Goal: Information Seeking & Learning: Learn about a topic

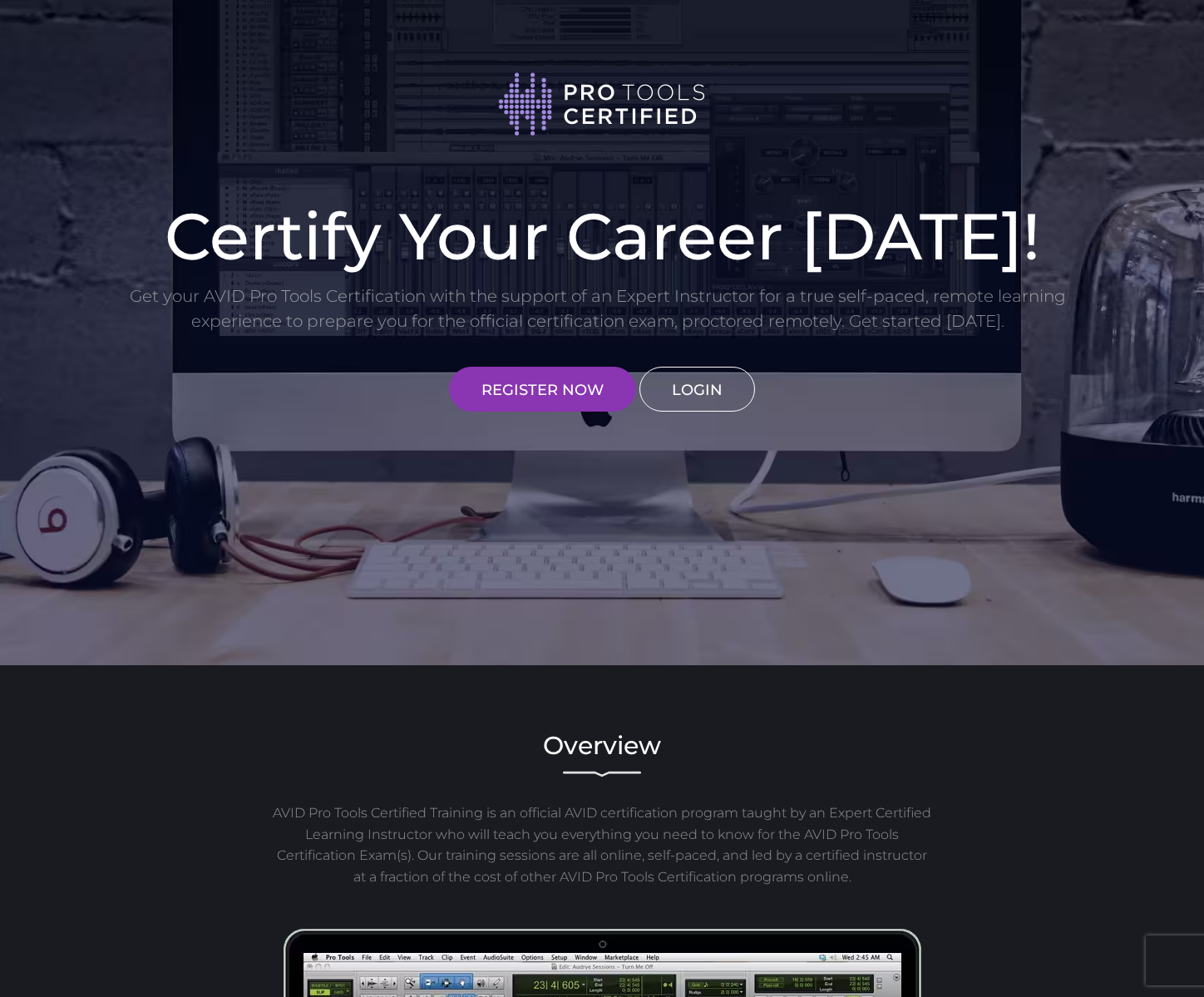
click at [715, 387] on link "LOGIN" at bounding box center [697, 389] width 116 height 45
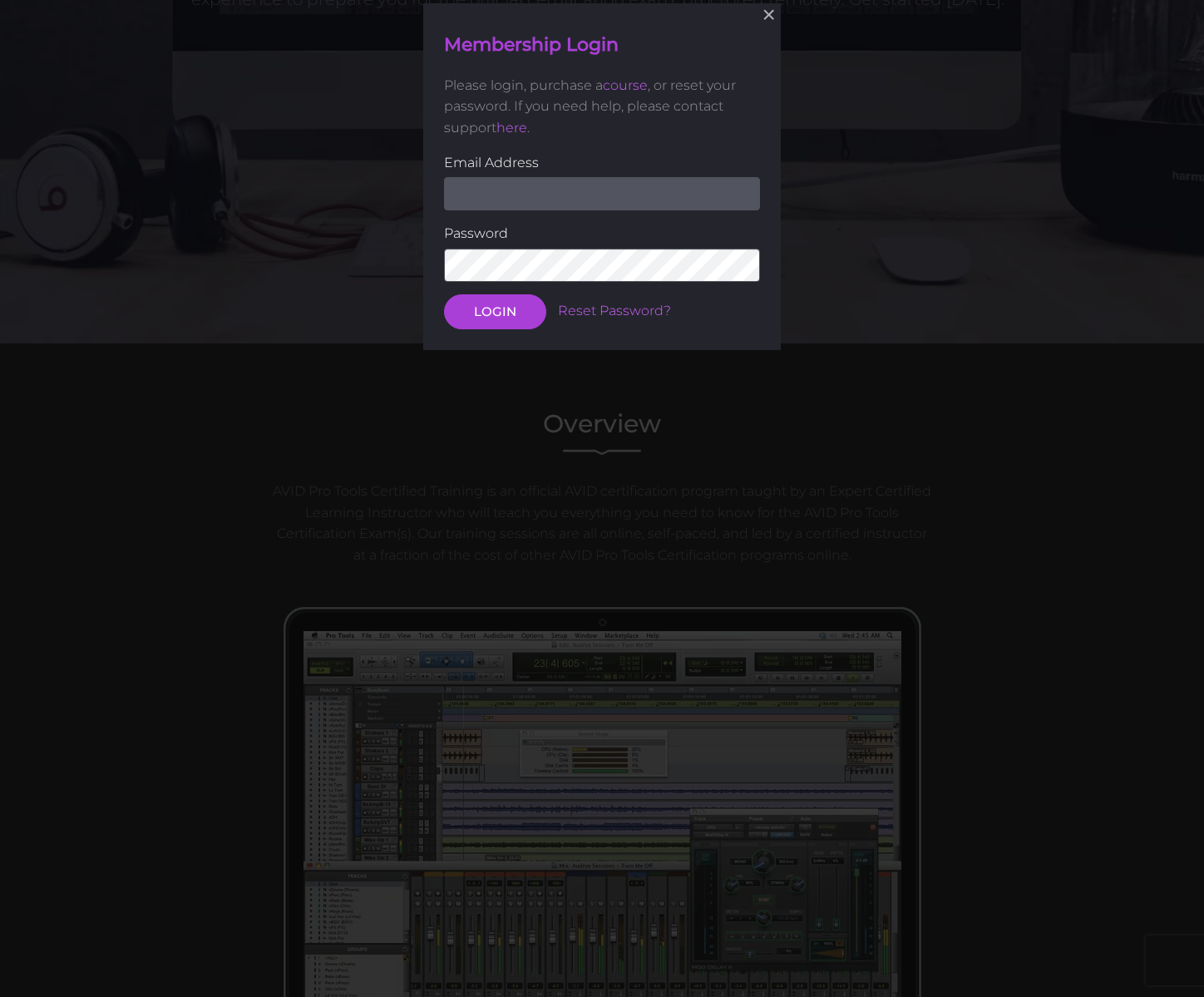
click at [521, 193] on input "email" at bounding box center [602, 194] width 316 height 34
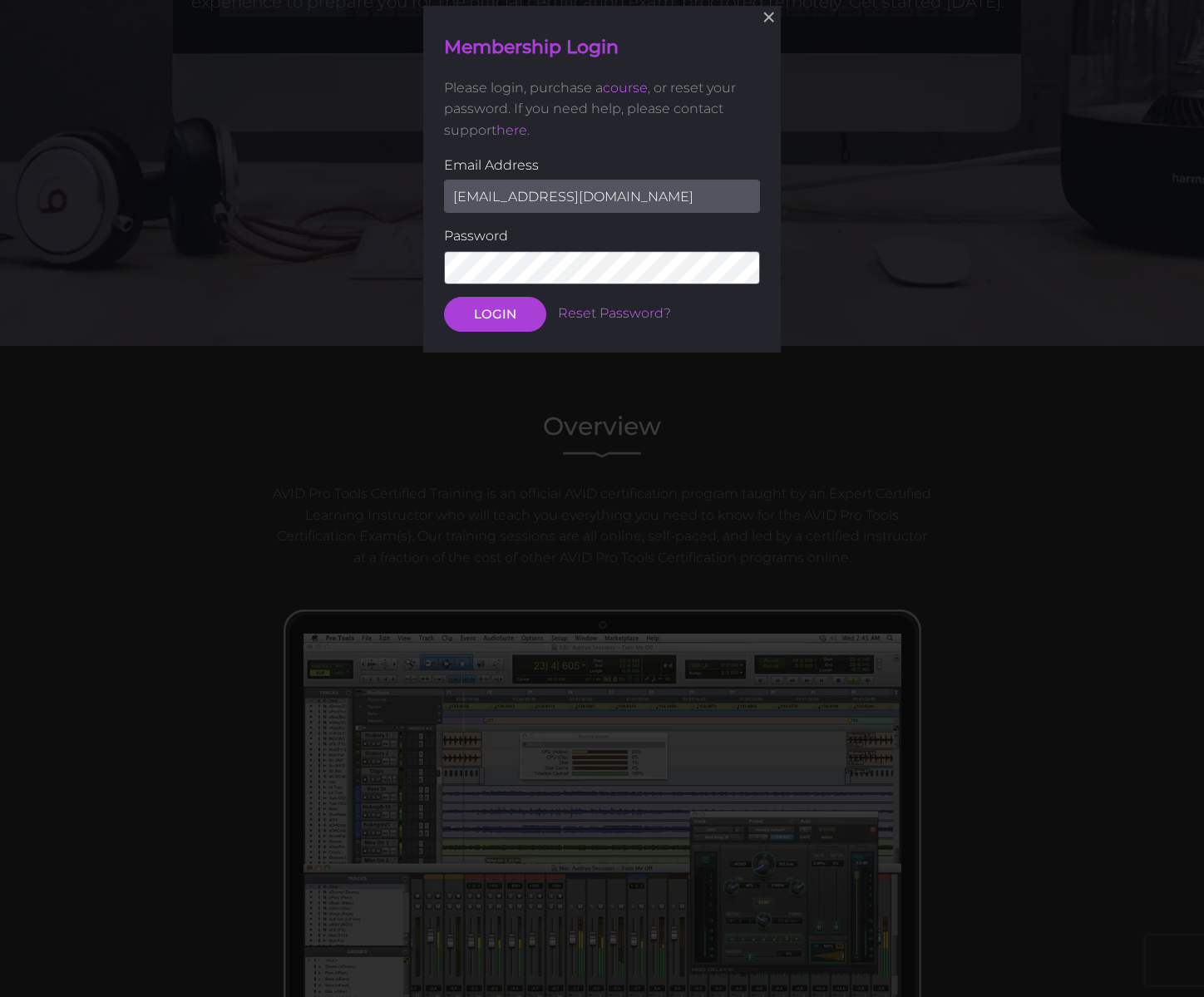
type input "[EMAIL_ADDRESS][DOMAIN_NAME]"
click at [494, 312] on button "LOGIN" at bounding box center [495, 313] width 103 height 35
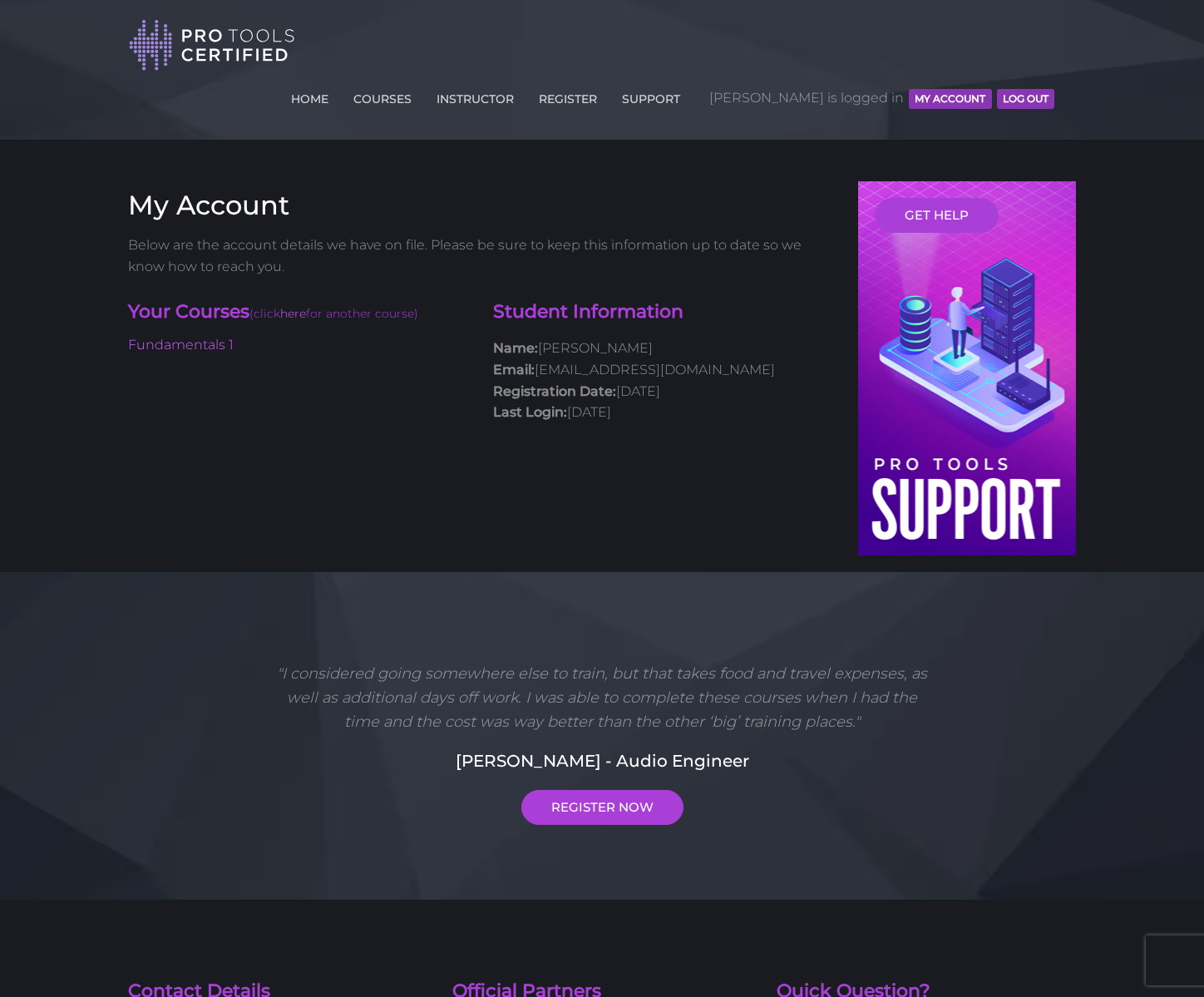
click at [495, 338] on p "Name: Erik Norton Email: koolmeme@yahoo.com Registration Date: July 22, 2024 La…" at bounding box center [663, 380] width 340 height 85
click at [518, 82] on link "INSTRUCTOR" at bounding box center [475, 95] width 86 height 27
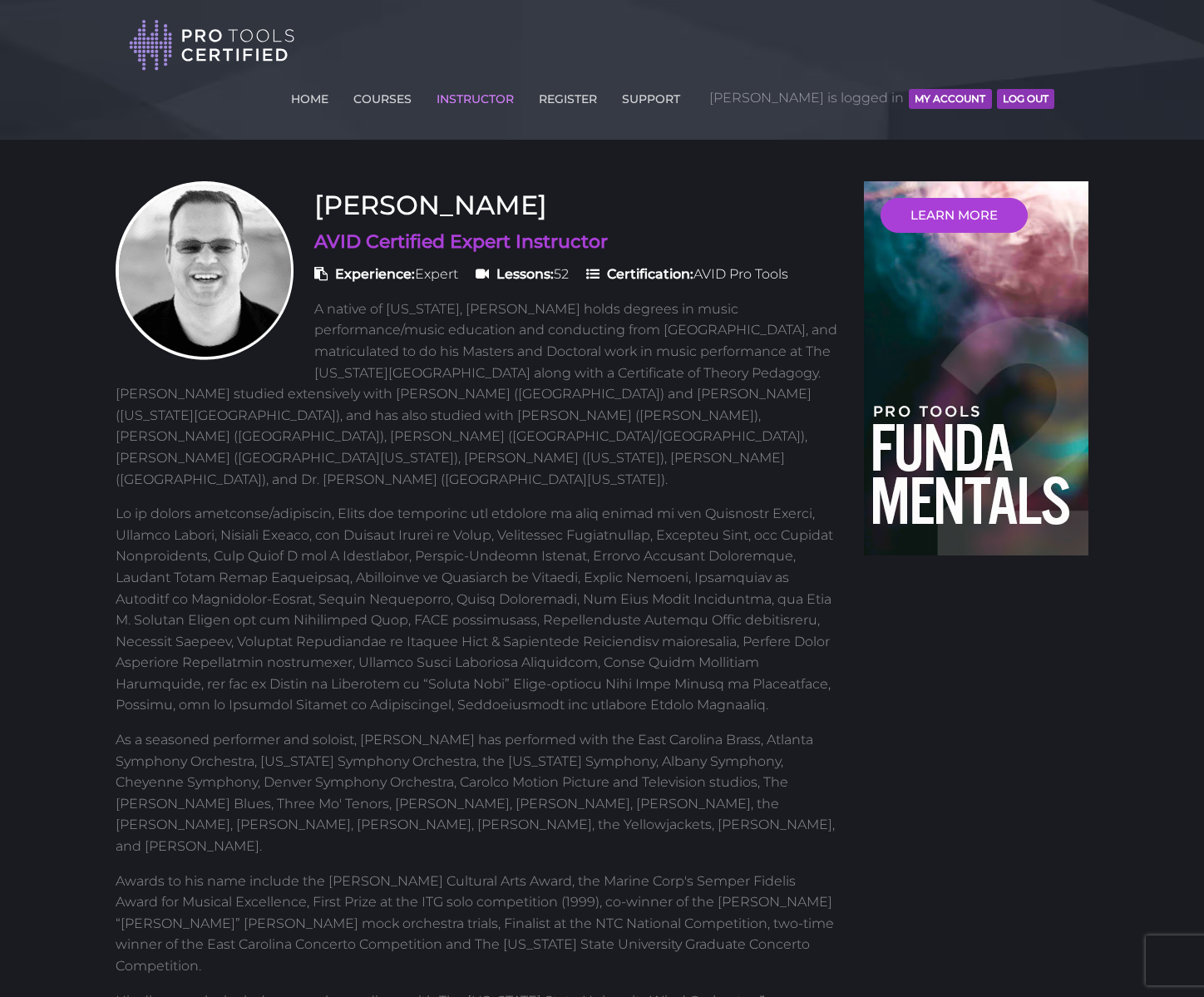
click at [479, 503] on p at bounding box center [477, 609] width 723 height 213
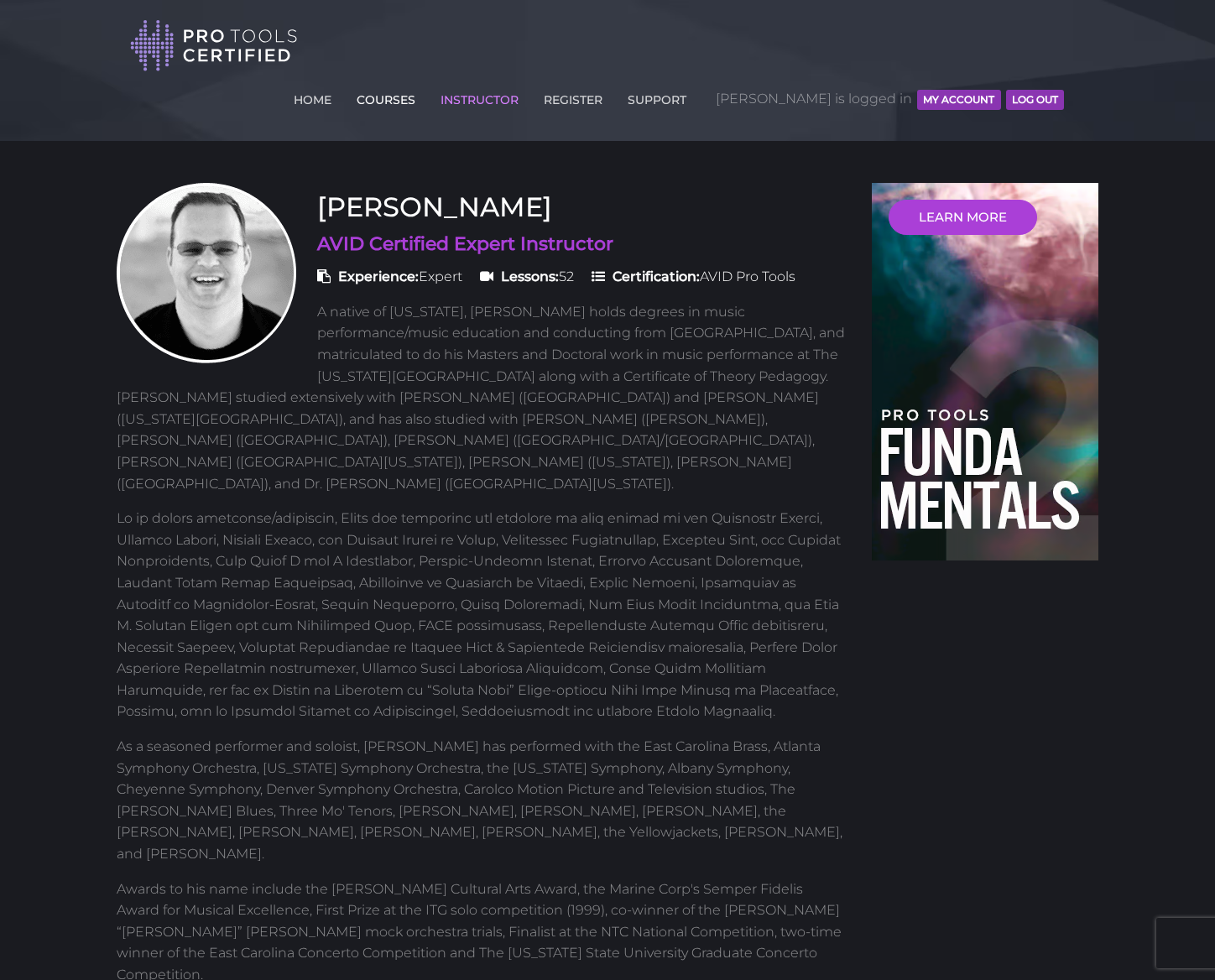
click at [420, 83] on link "COURSES" at bounding box center [385, 96] width 67 height 27
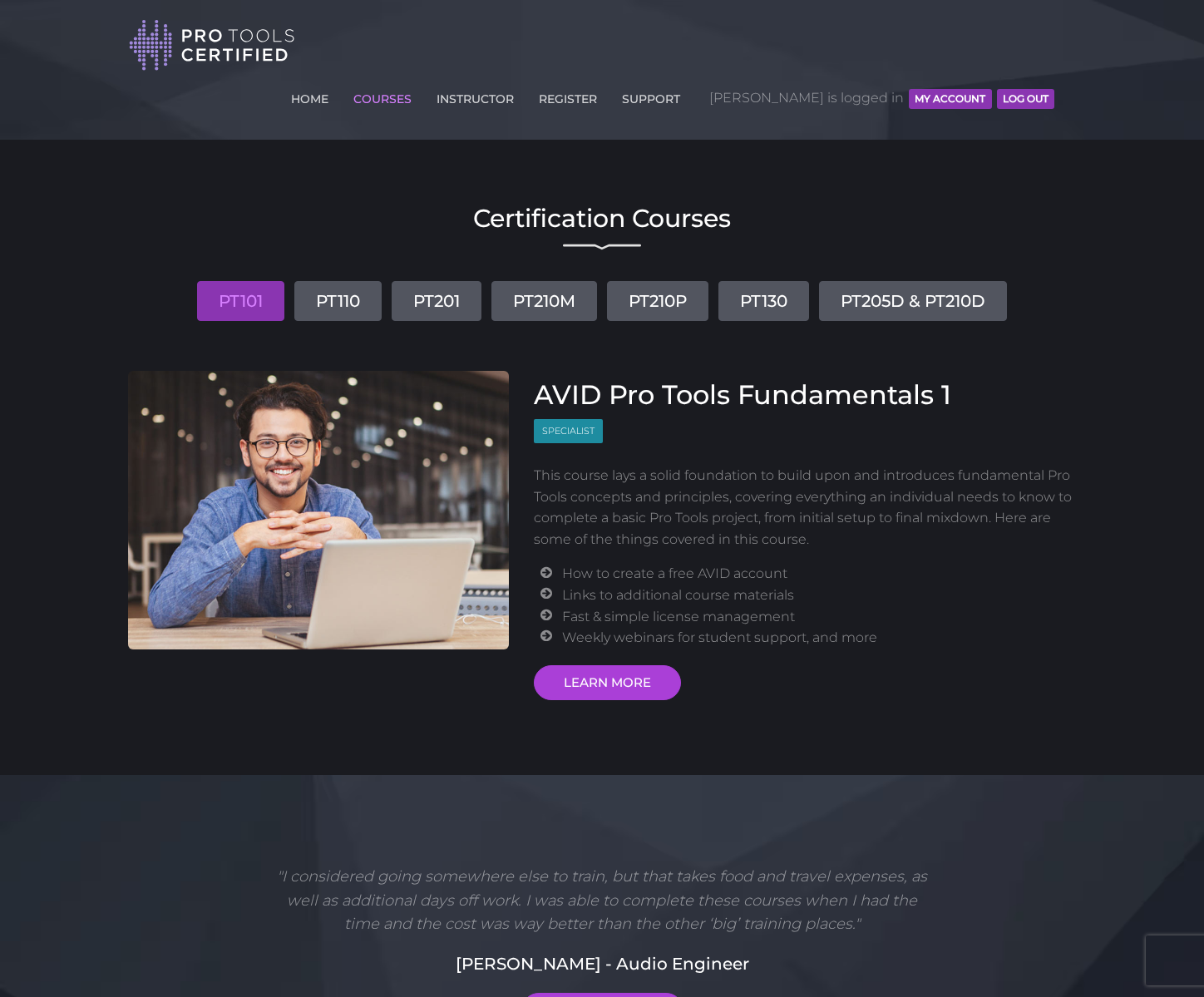
click at [424, 73] on li "COURSES" at bounding box center [381, 97] width 83 height 49
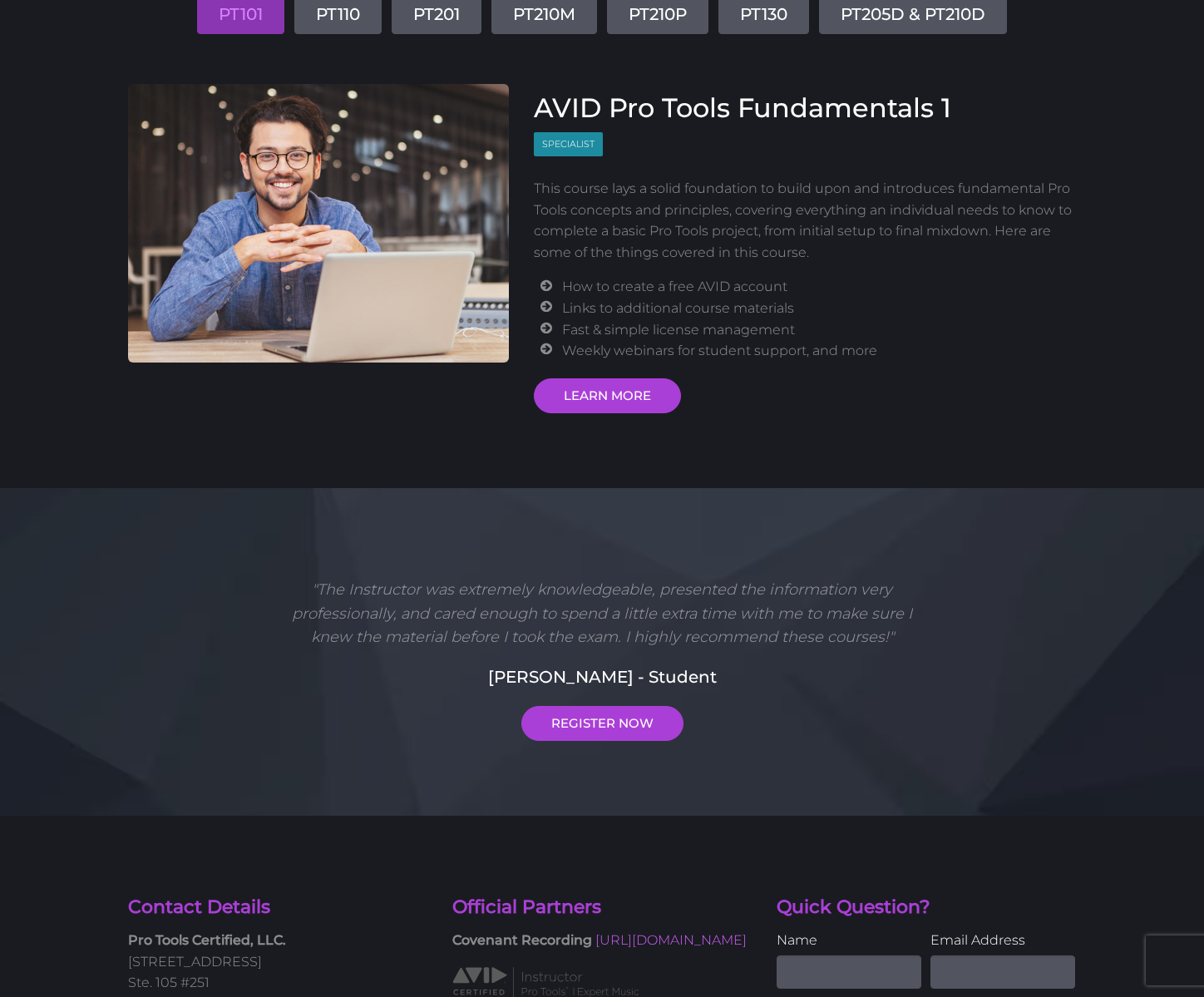
scroll to position [294, 0]
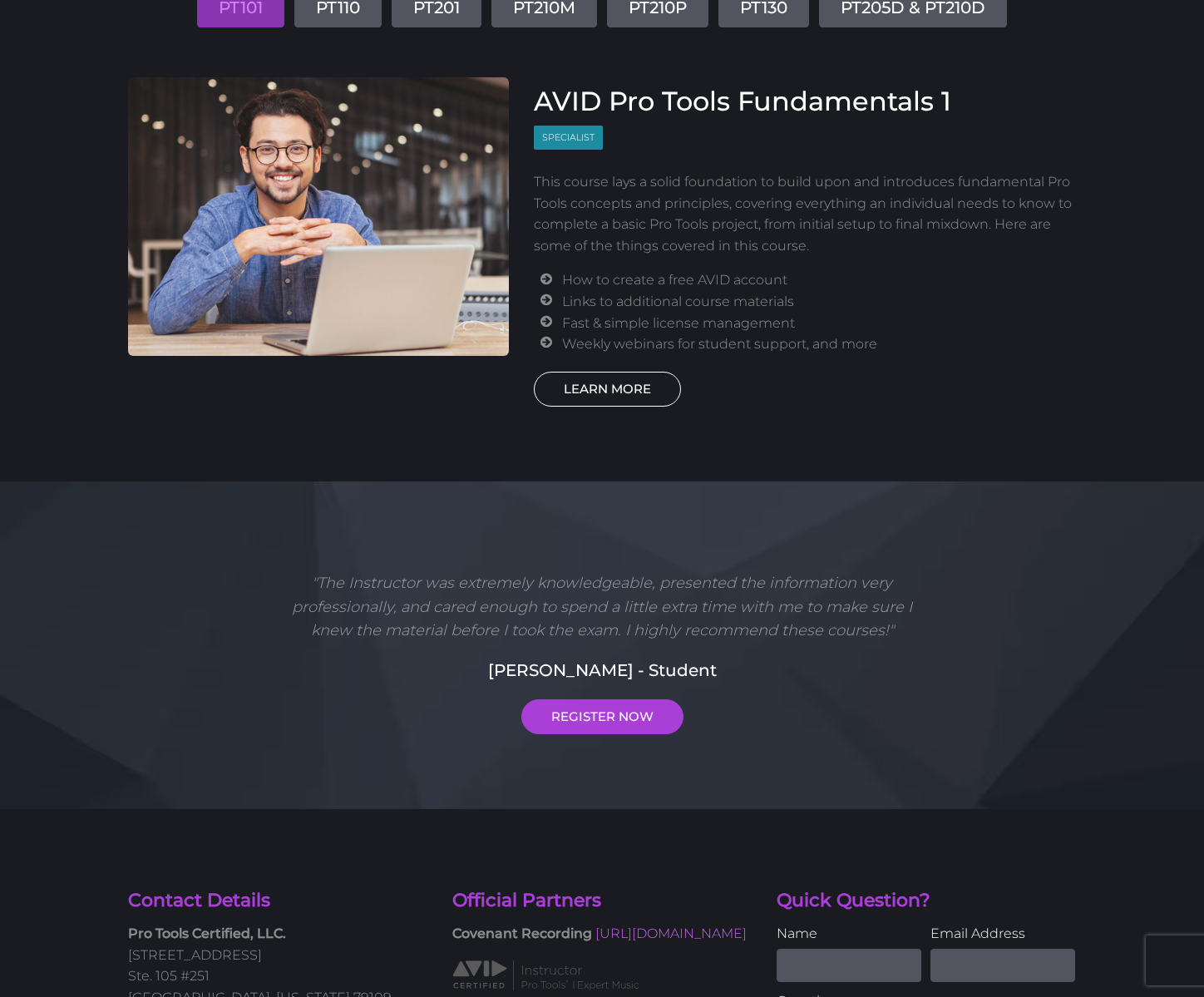
click at [622, 371] on link "LEARN MORE" at bounding box center [607, 388] width 147 height 35
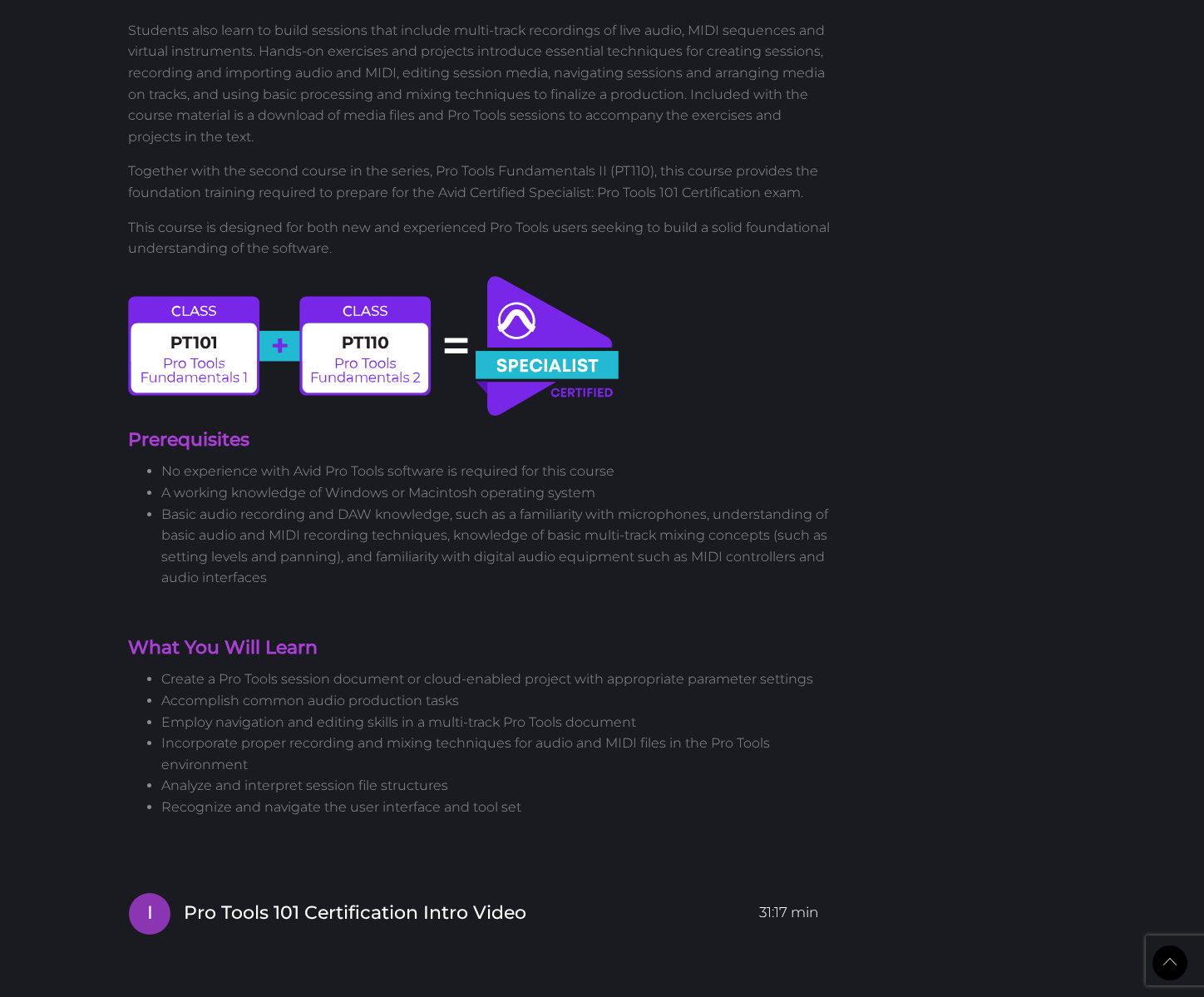
scroll to position [1226, 0]
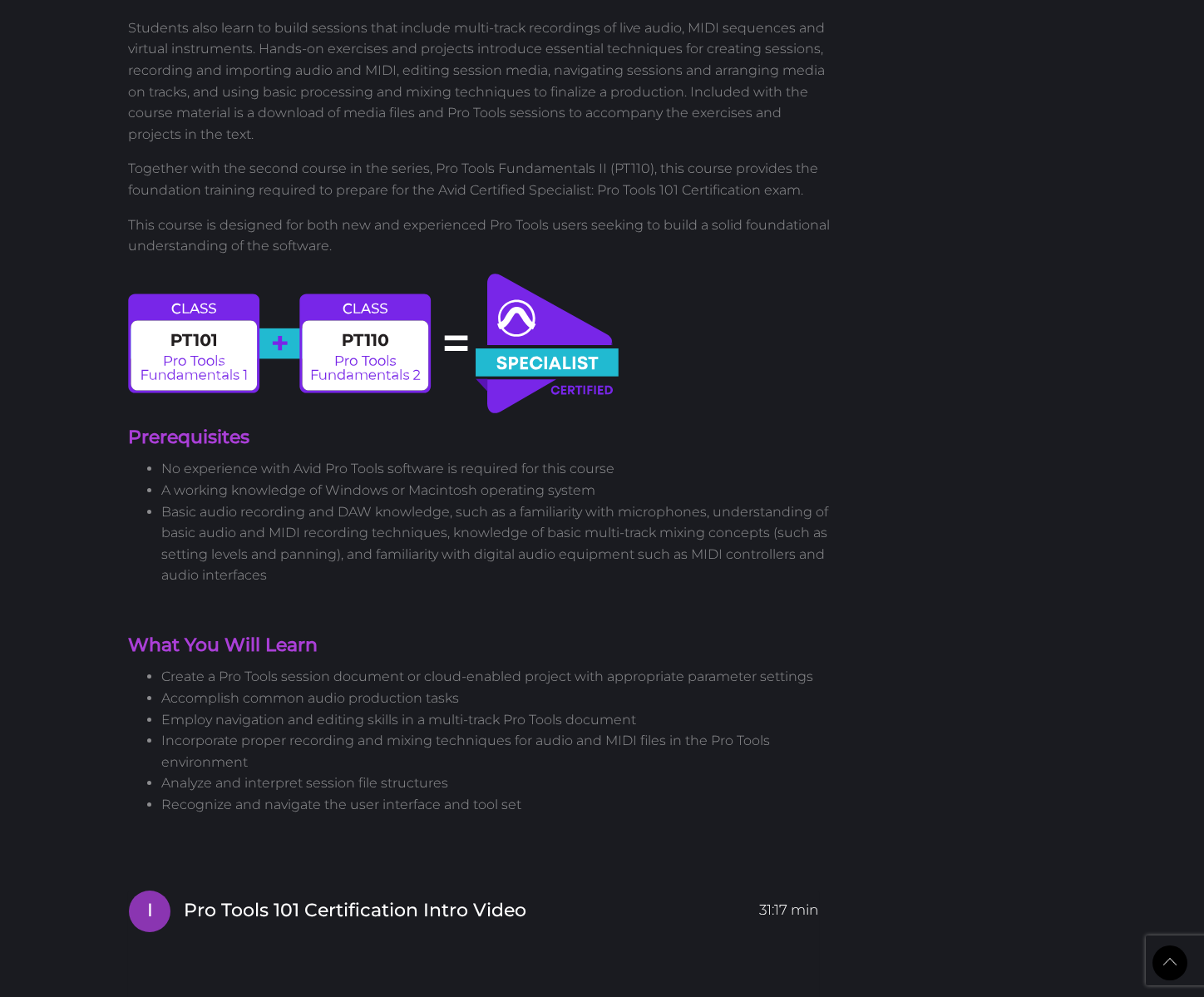
click at [568, 501] on li "Basic audio recording and DAW knowledge, such as a familiarity with microphones…" at bounding box center [497, 543] width 671 height 85
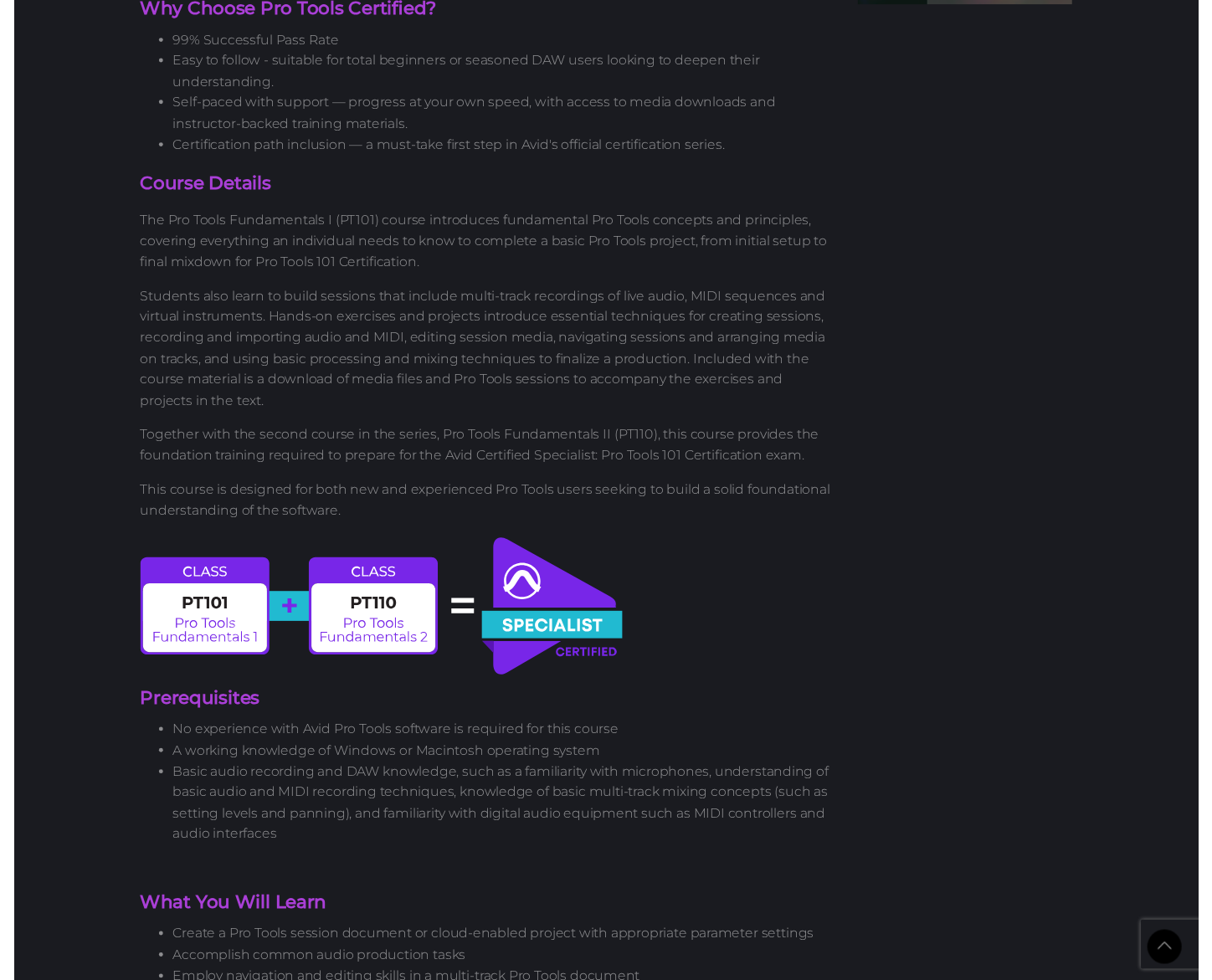
scroll to position [963, 0]
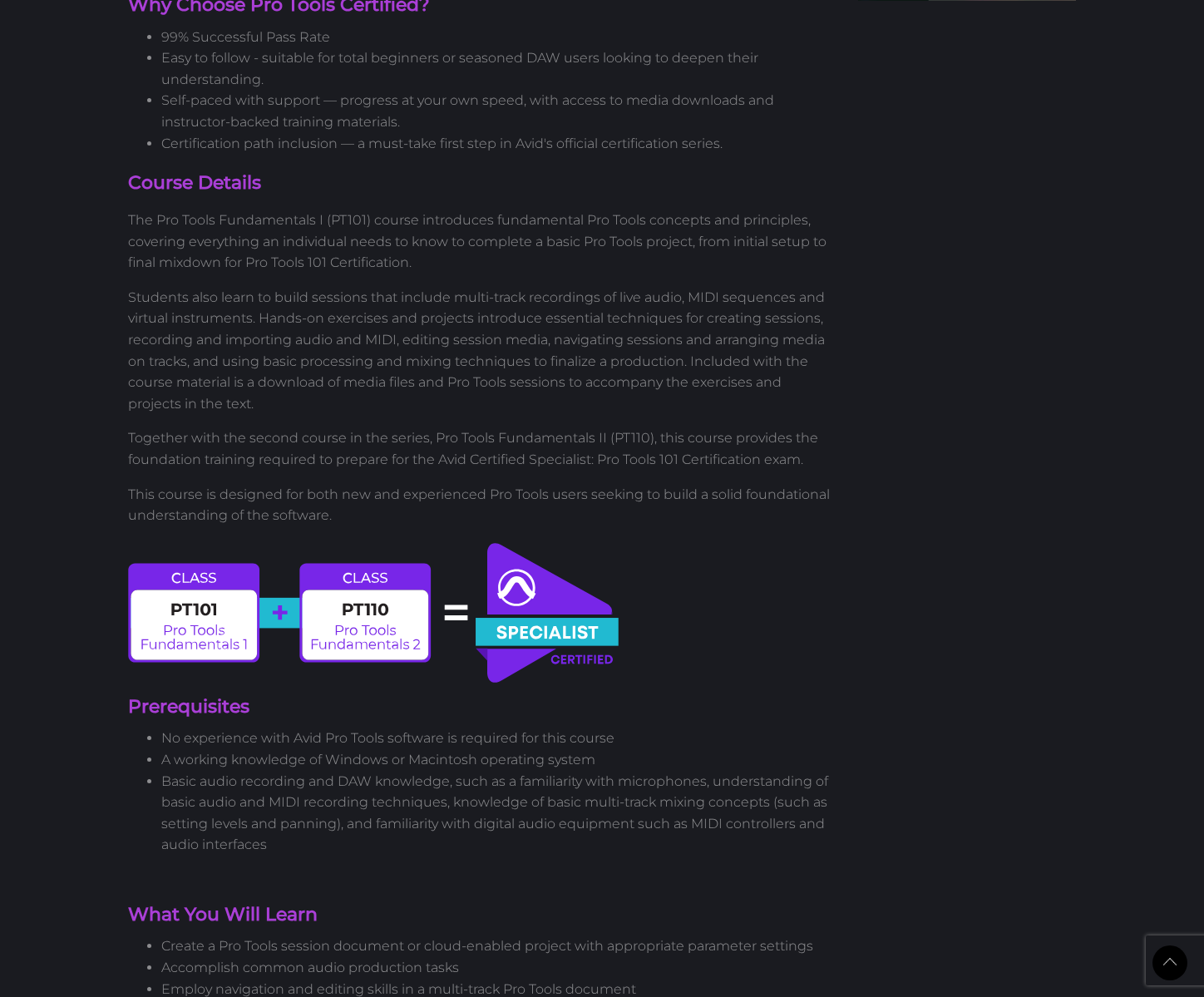
click at [489, 222] on div "New version 2023 Pro Tools Certification for Fundamentals 1 User Certification …" at bounding box center [480, 866] width 730 height 3286
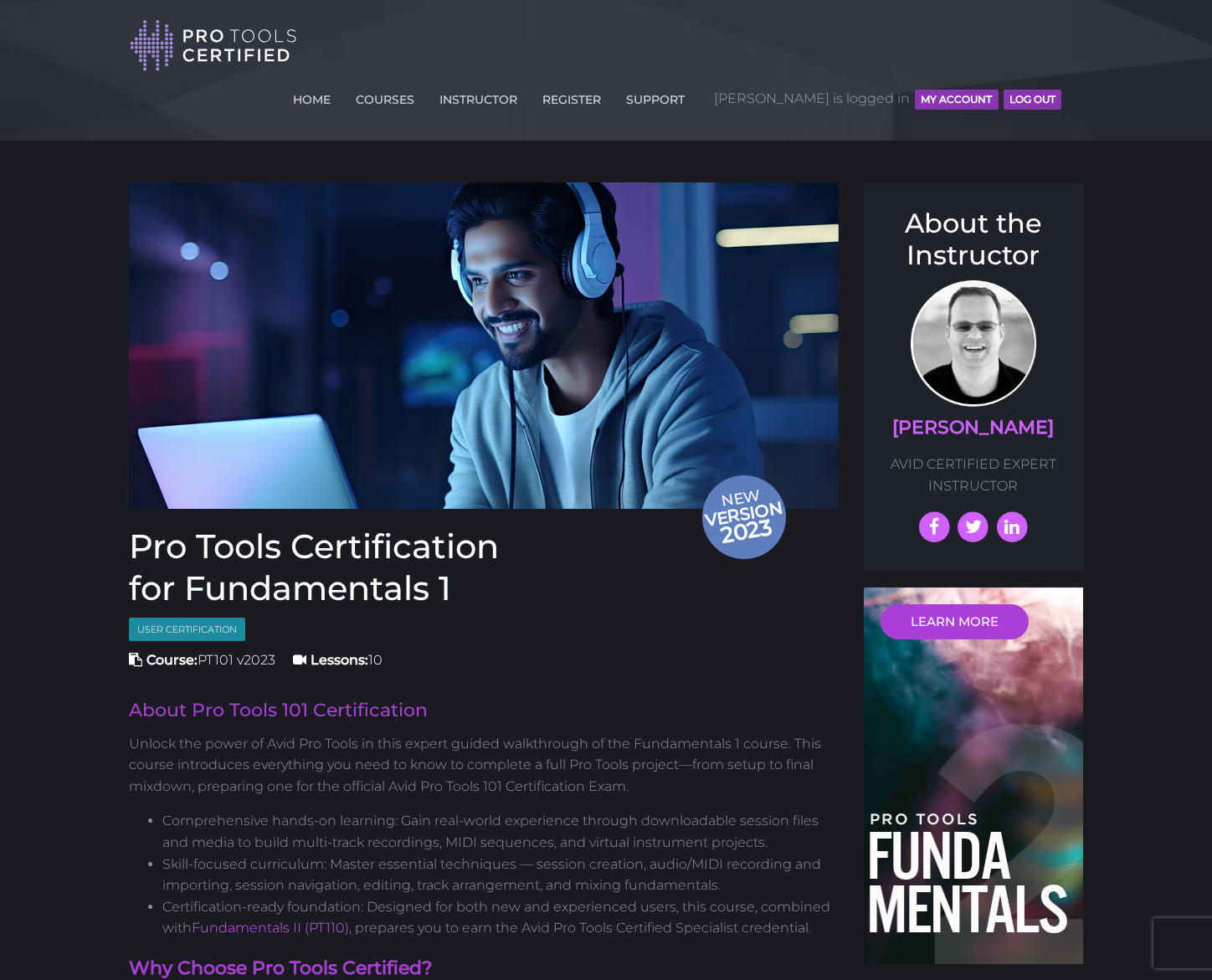
scroll to position [0, 0]
click at [944, 89] on button "MY ACCOUNT" at bounding box center [956, 99] width 83 height 20
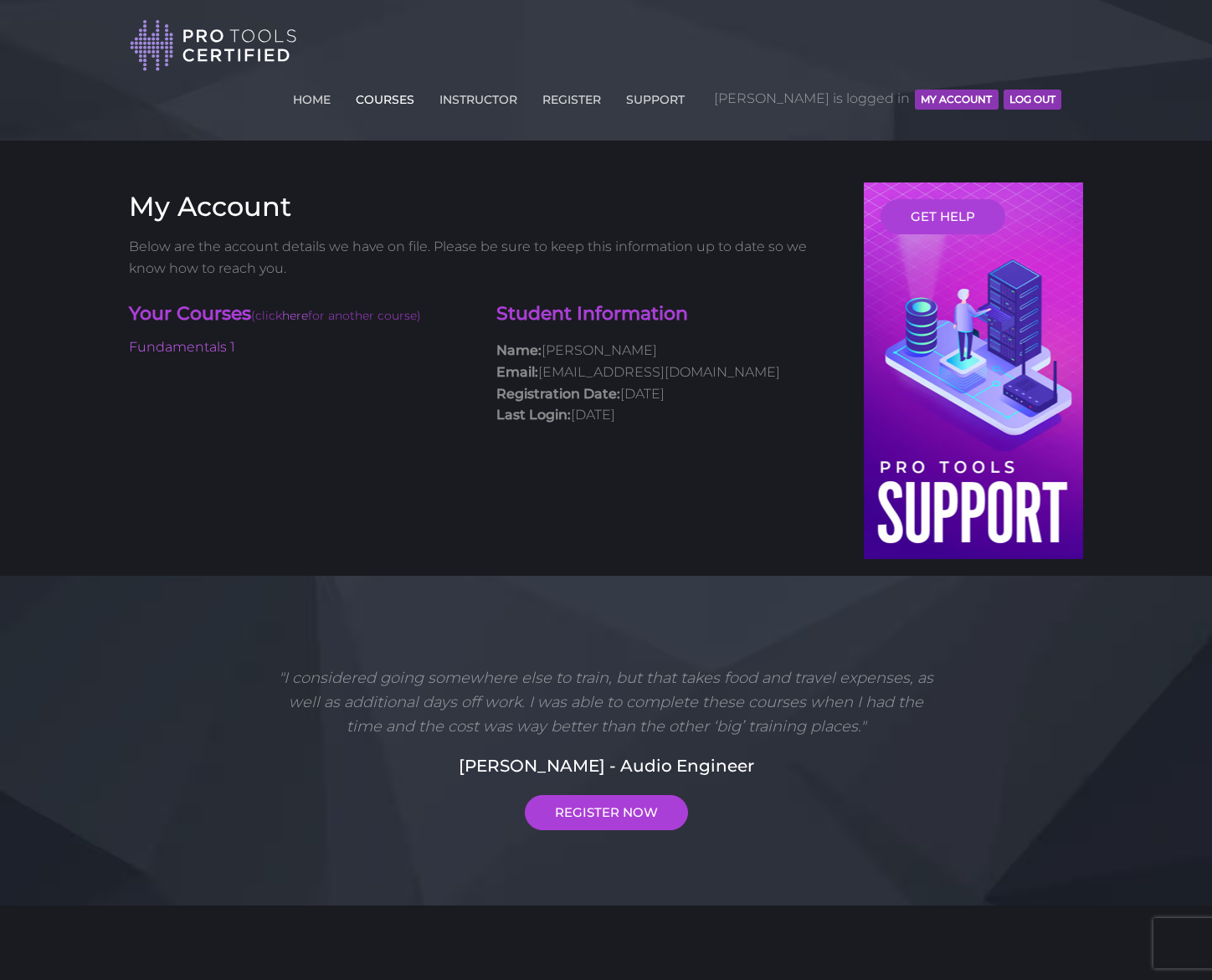
click at [419, 83] on link "COURSES" at bounding box center [384, 96] width 67 height 27
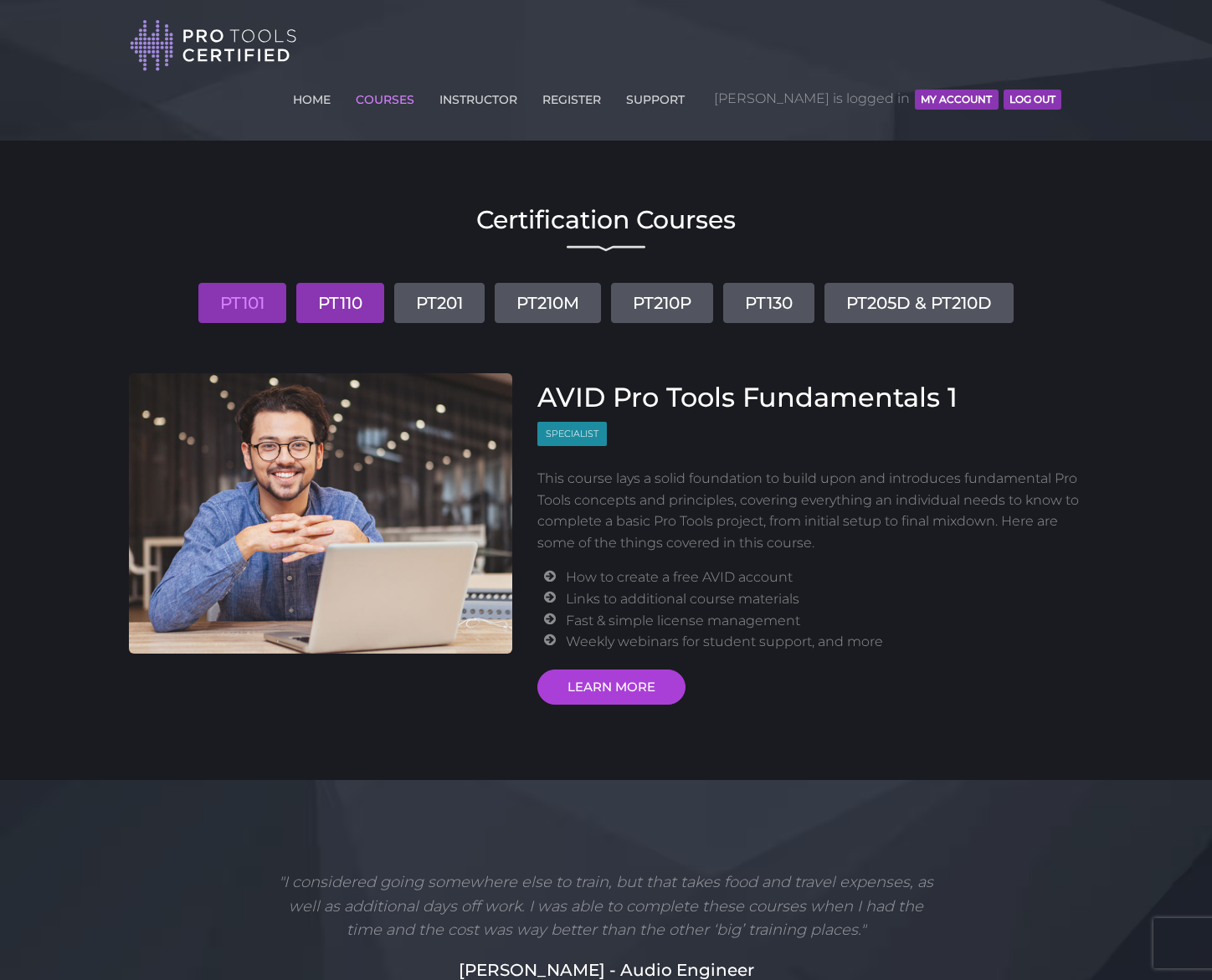
click at [313, 283] on link "PT110" at bounding box center [341, 302] width 88 height 40
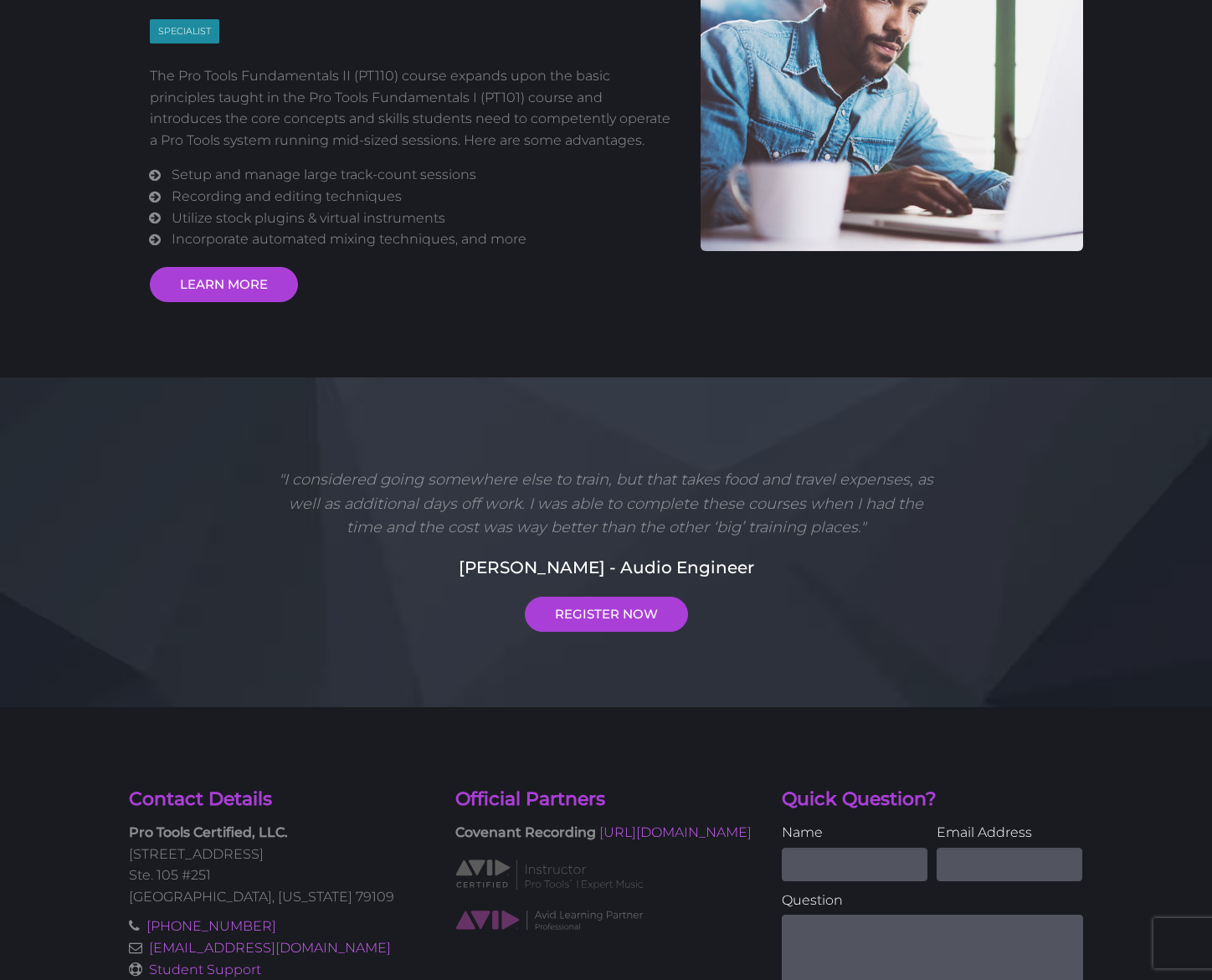
scroll to position [405, 0]
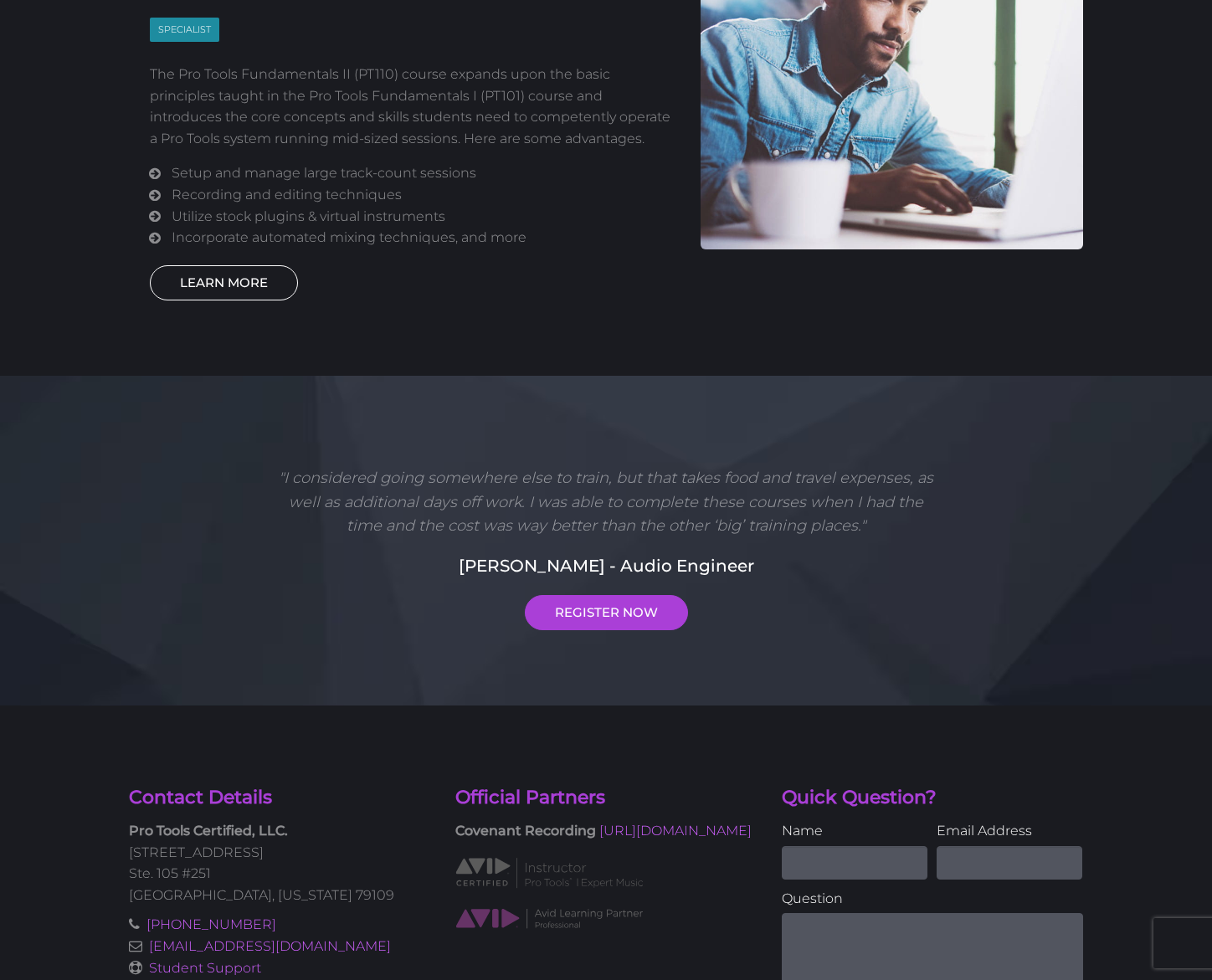
click at [236, 266] on link "LEARN MORE" at bounding box center [224, 283] width 148 height 35
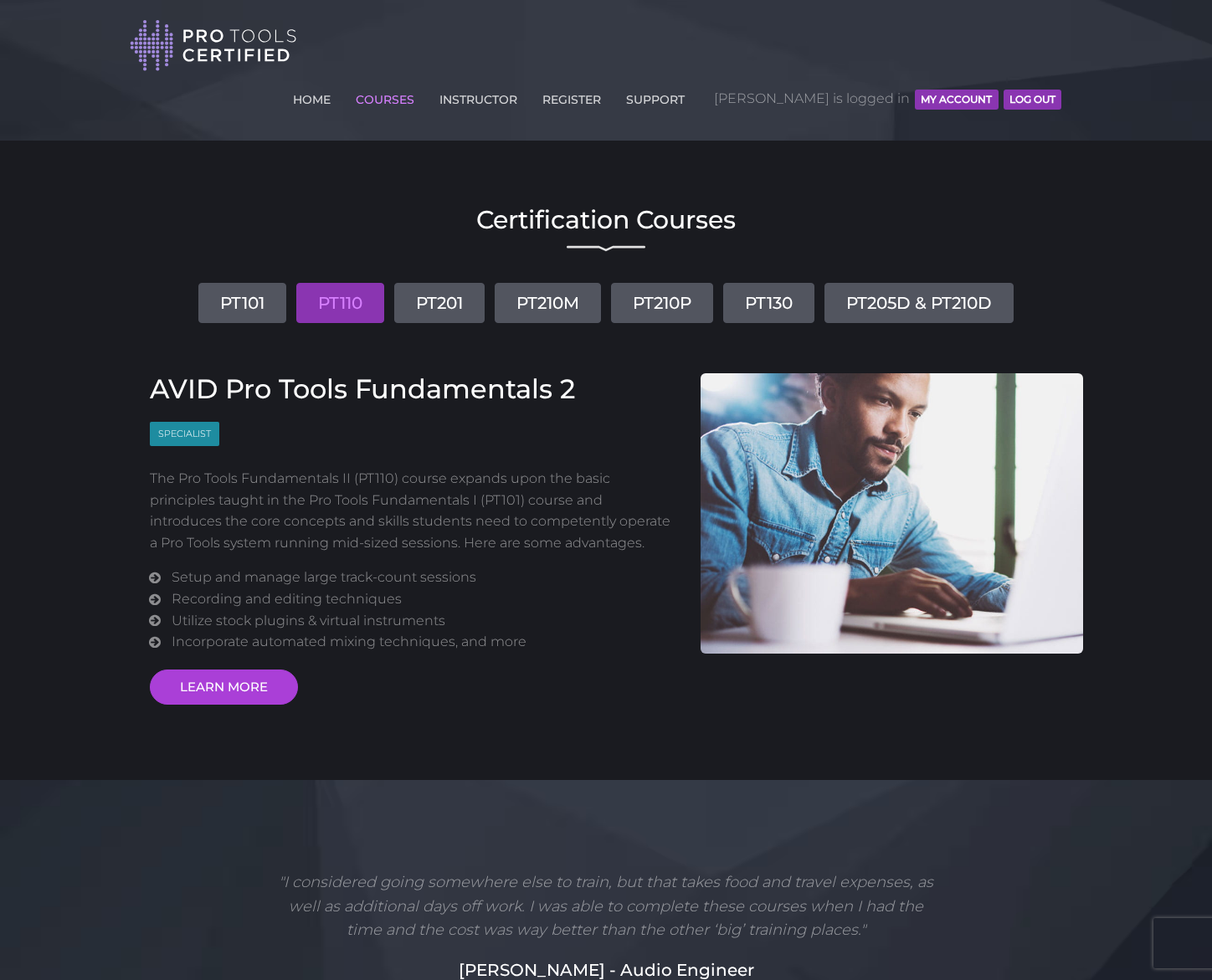
scroll to position [0, 0]
click at [227, 283] on link "PT101" at bounding box center [242, 302] width 88 height 40
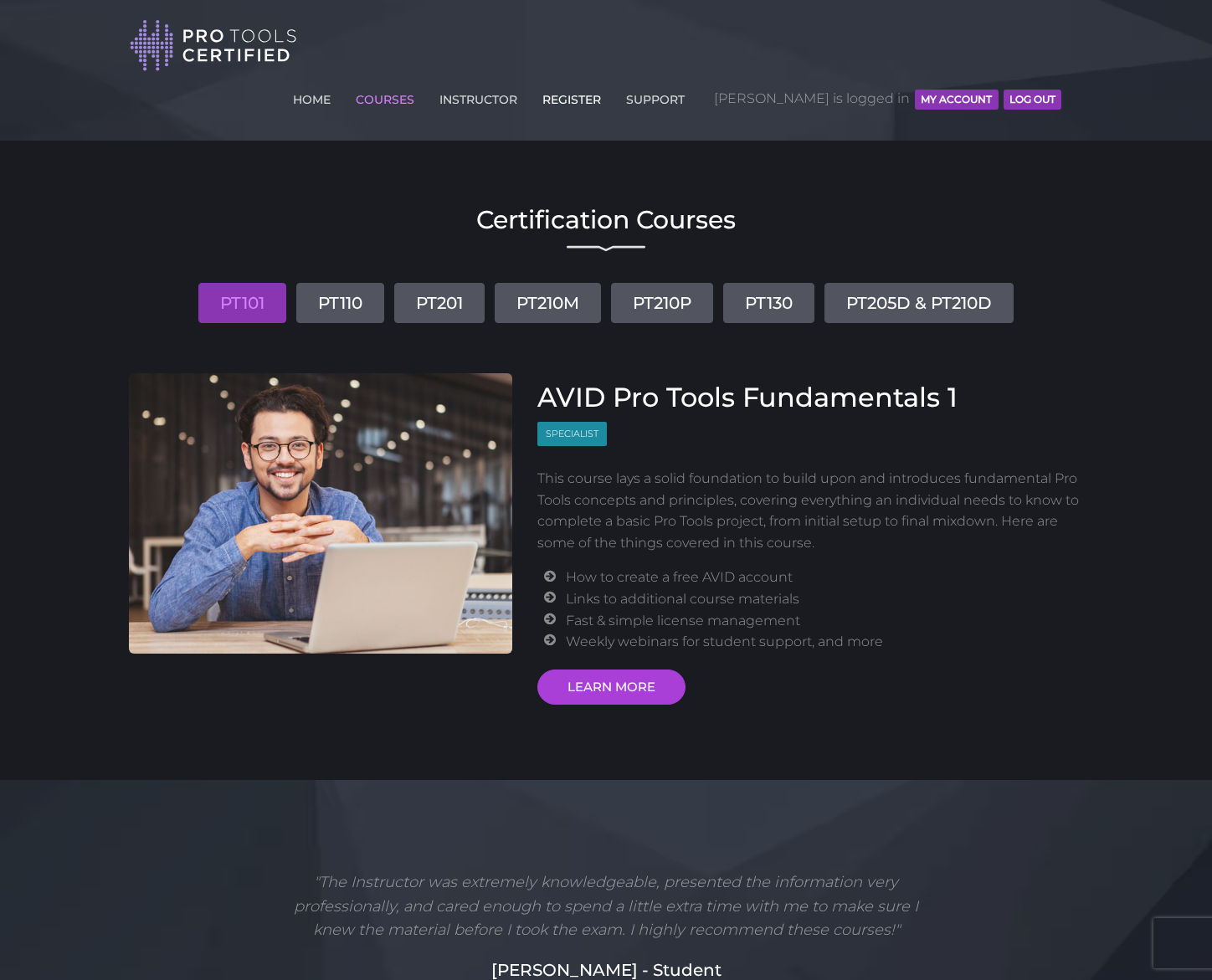
click at [605, 83] on link "REGISTER" at bounding box center [571, 96] width 67 height 27
click at [335, 83] on link "HOME" at bounding box center [312, 96] width 46 height 27
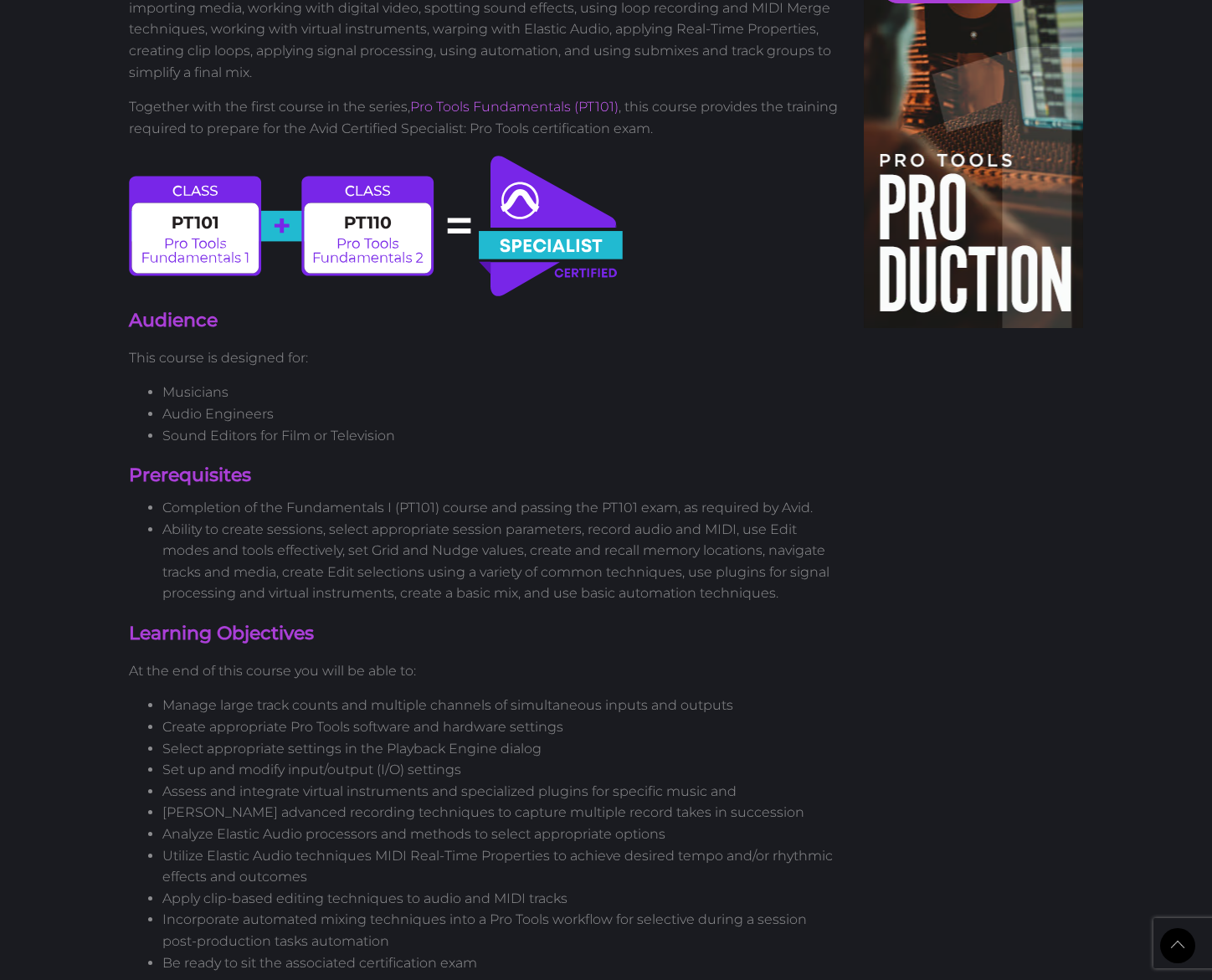
scroll to position [812, 0]
click at [422, 281] on div "New version 2023 AVID Pro Tools Fundamentals 2 Specialist Certification Course:…" at bounding box center [483, 889] width 735 height 3038
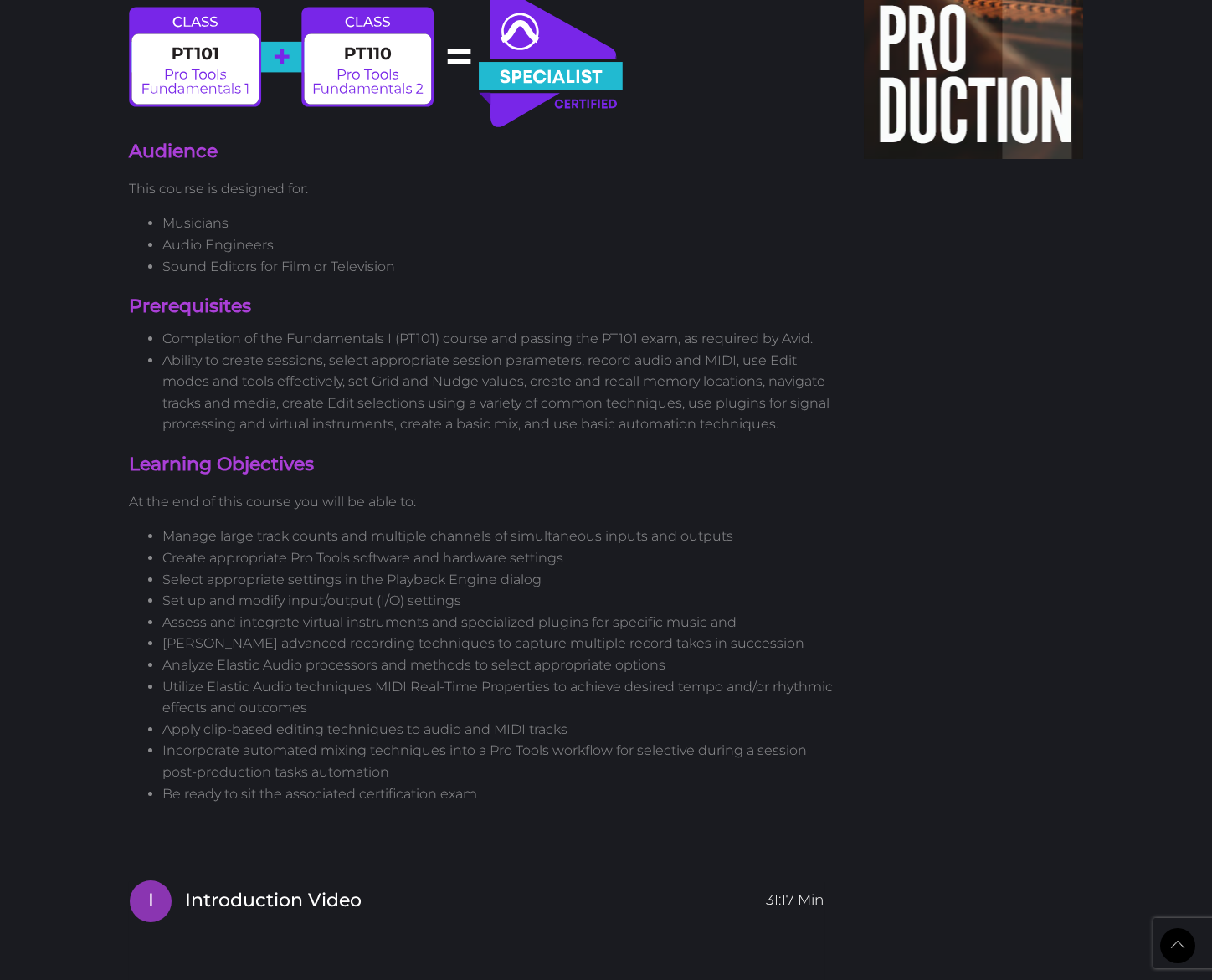
scroll to position [989, 0]
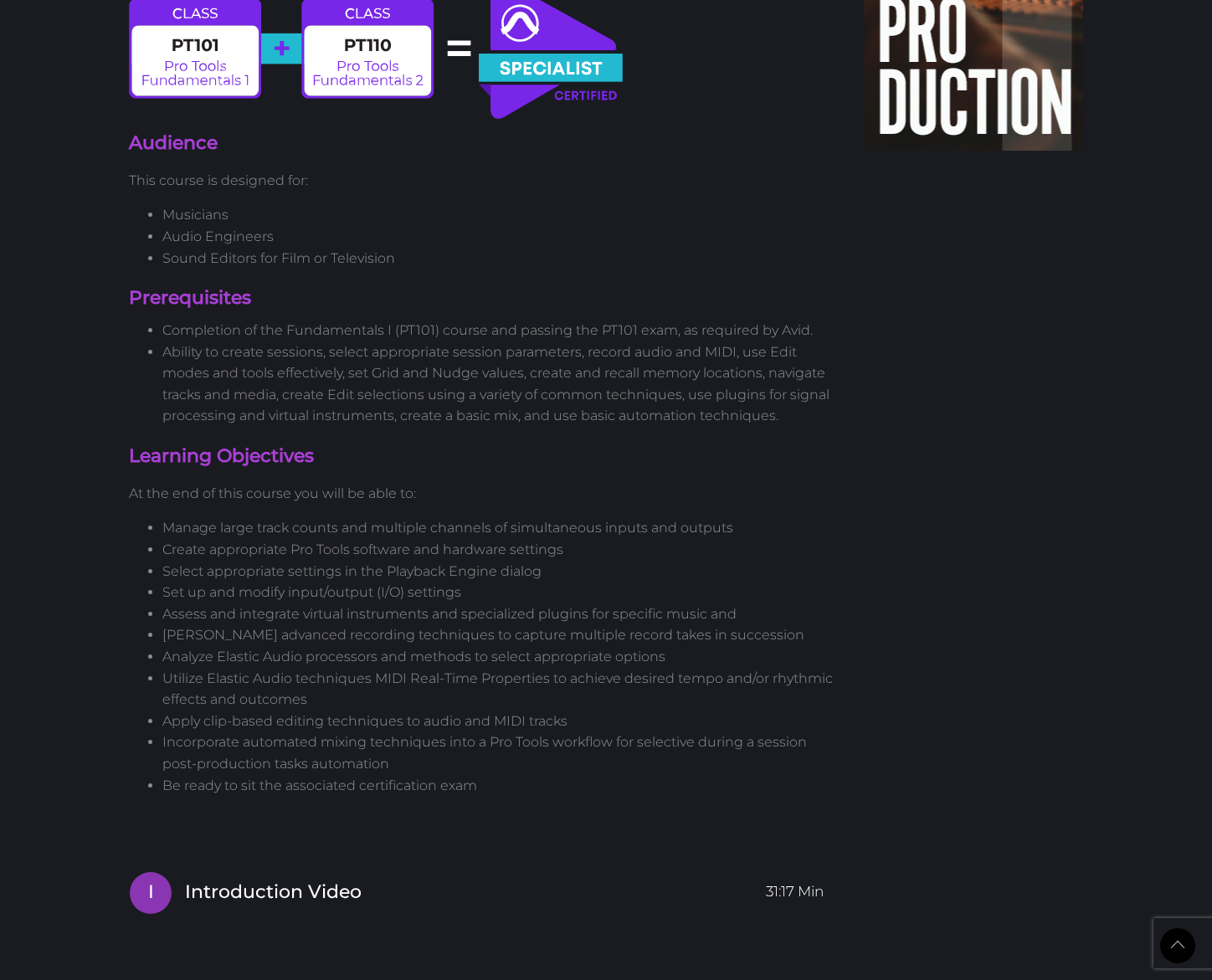
click at [445, 342] on li "Ability to create sessions, select appropriate session parameters, record audio…" at bounding box center [500, 384] width 676 height 85
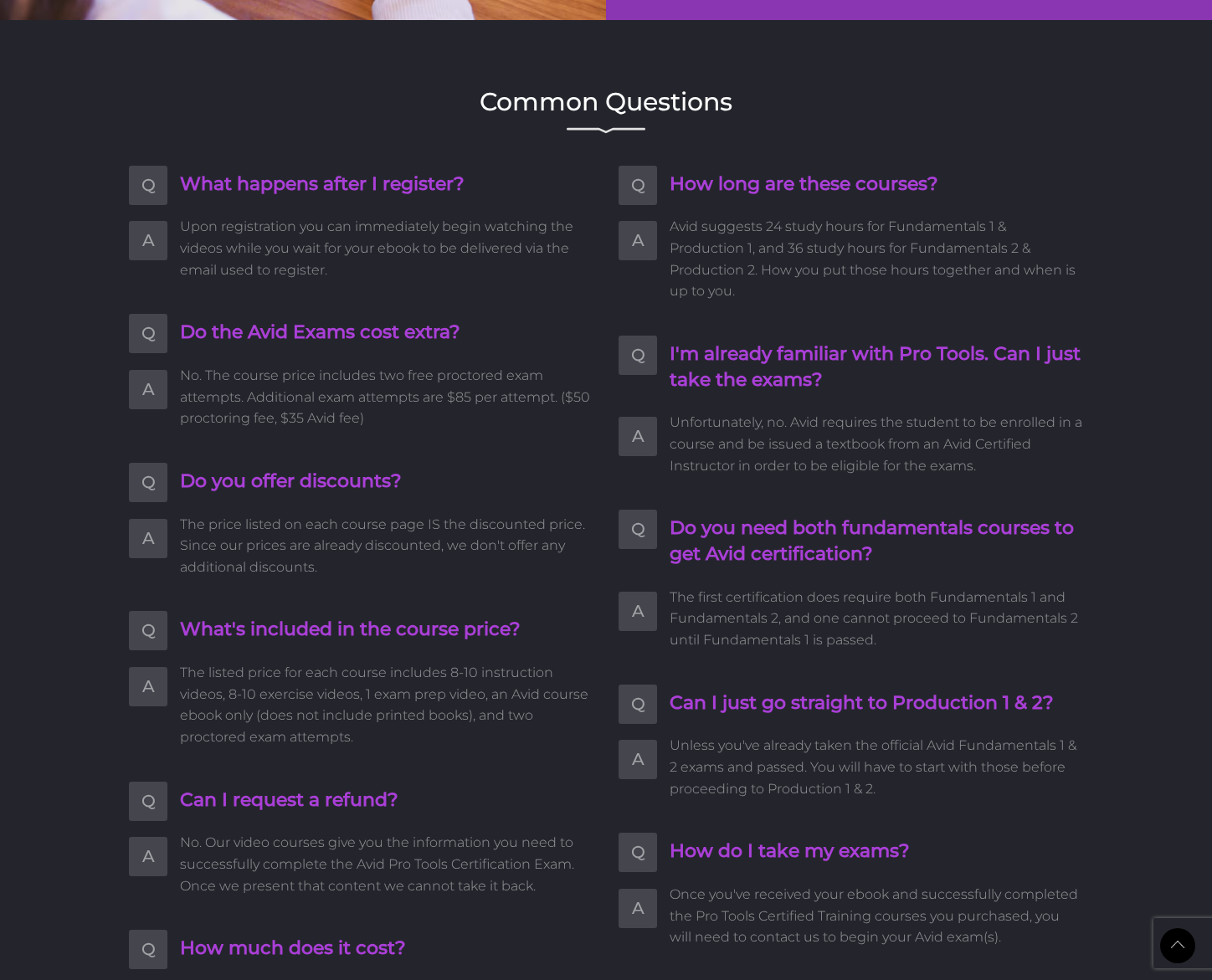
scroll to position [3005, 0]
click at [373, 244] on span "Upon registration you can immediately begin watching the videos while you wait …" at bounding box center [387, 247] width 413 height 65
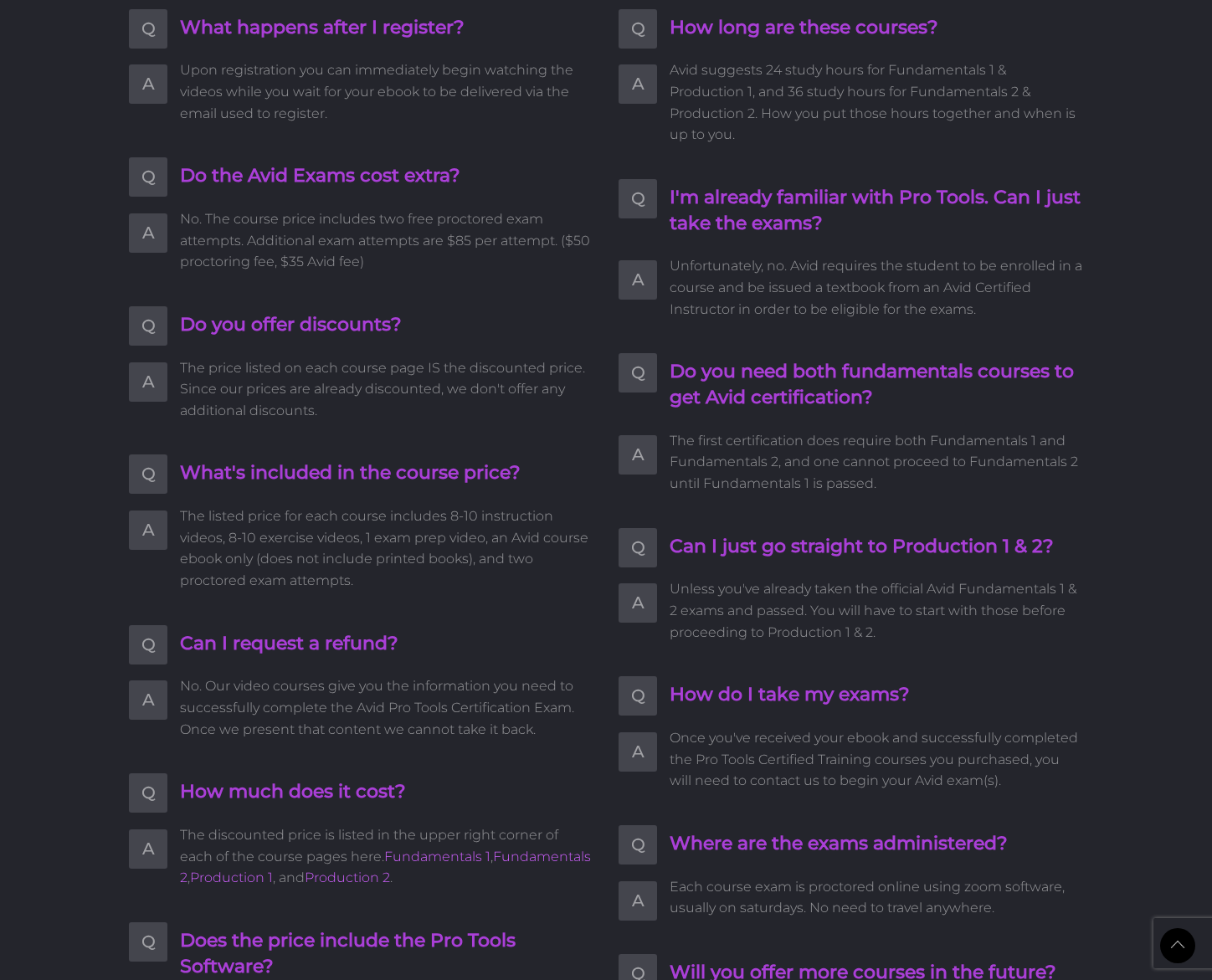
scroll to position [3161, 0]
click at [440, 255] on span "No. The course price includes two free proctored exam attempts. Additional exam…" at bounding box center [387, 239] width 413 height 65
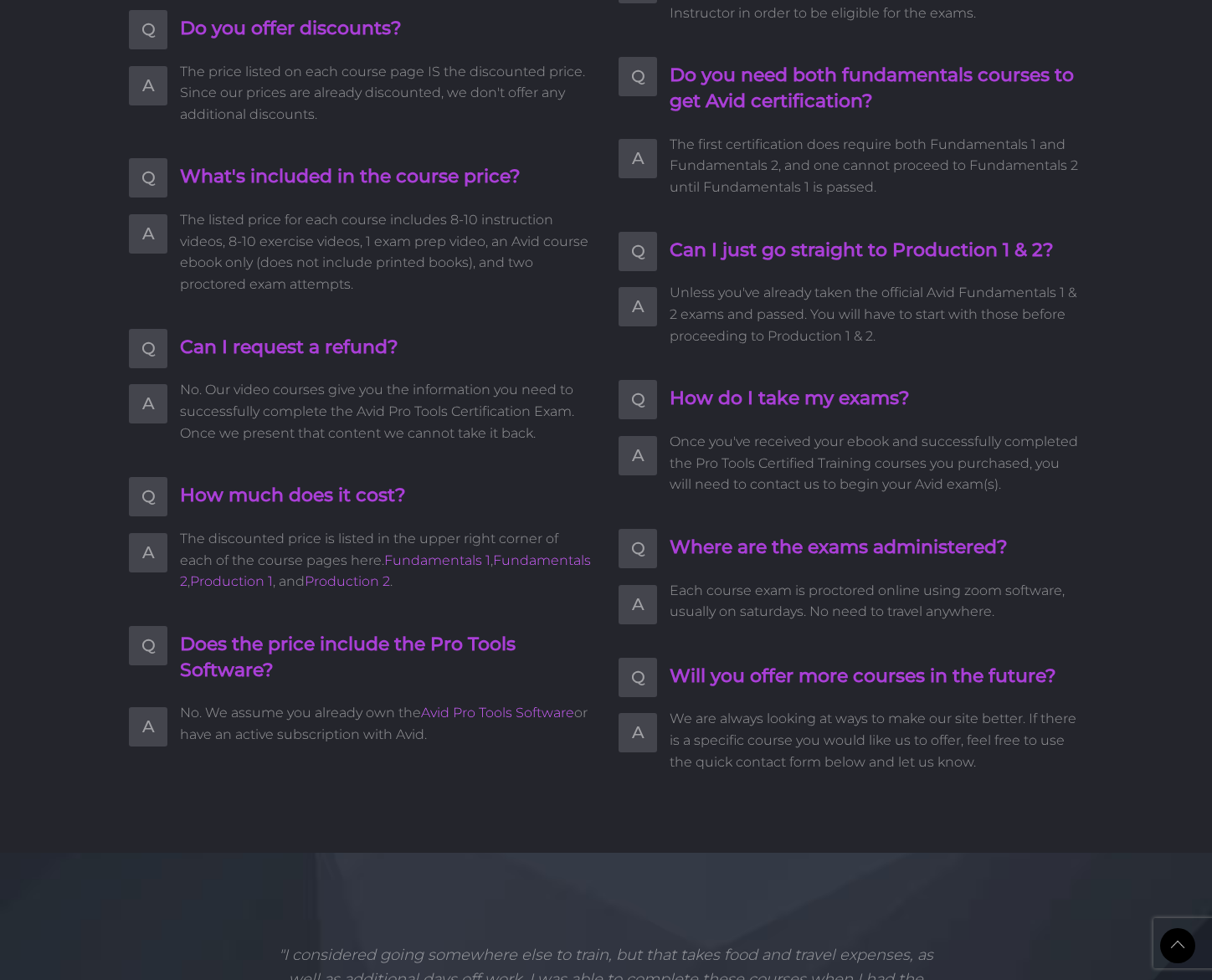
scroll to position [3468, 0]
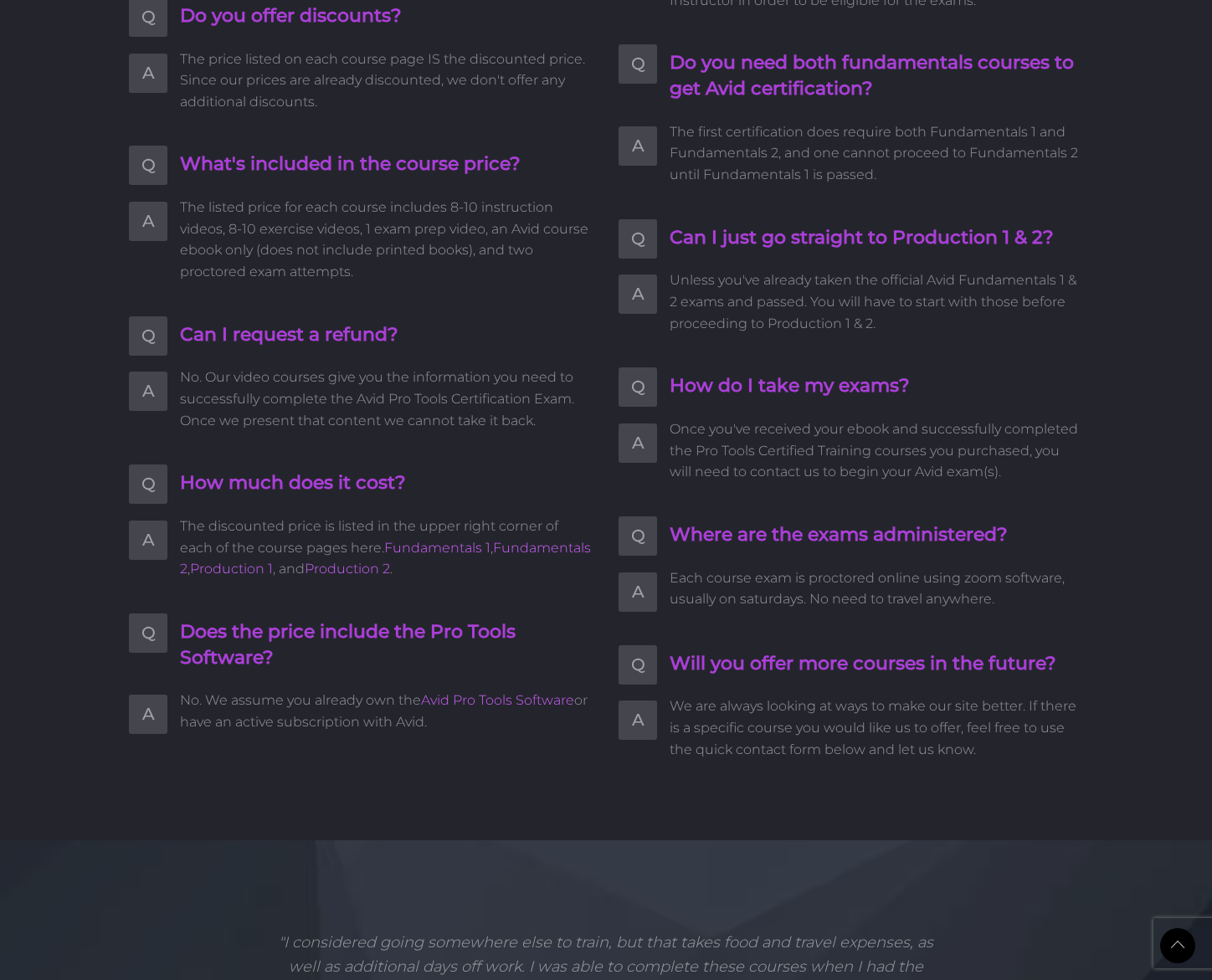
click at [462, 251] on span "The listed price for each course includes 8-10 instruction videos, 8-10 exercis…" at bounding box center [387, 238] width 413 height 85
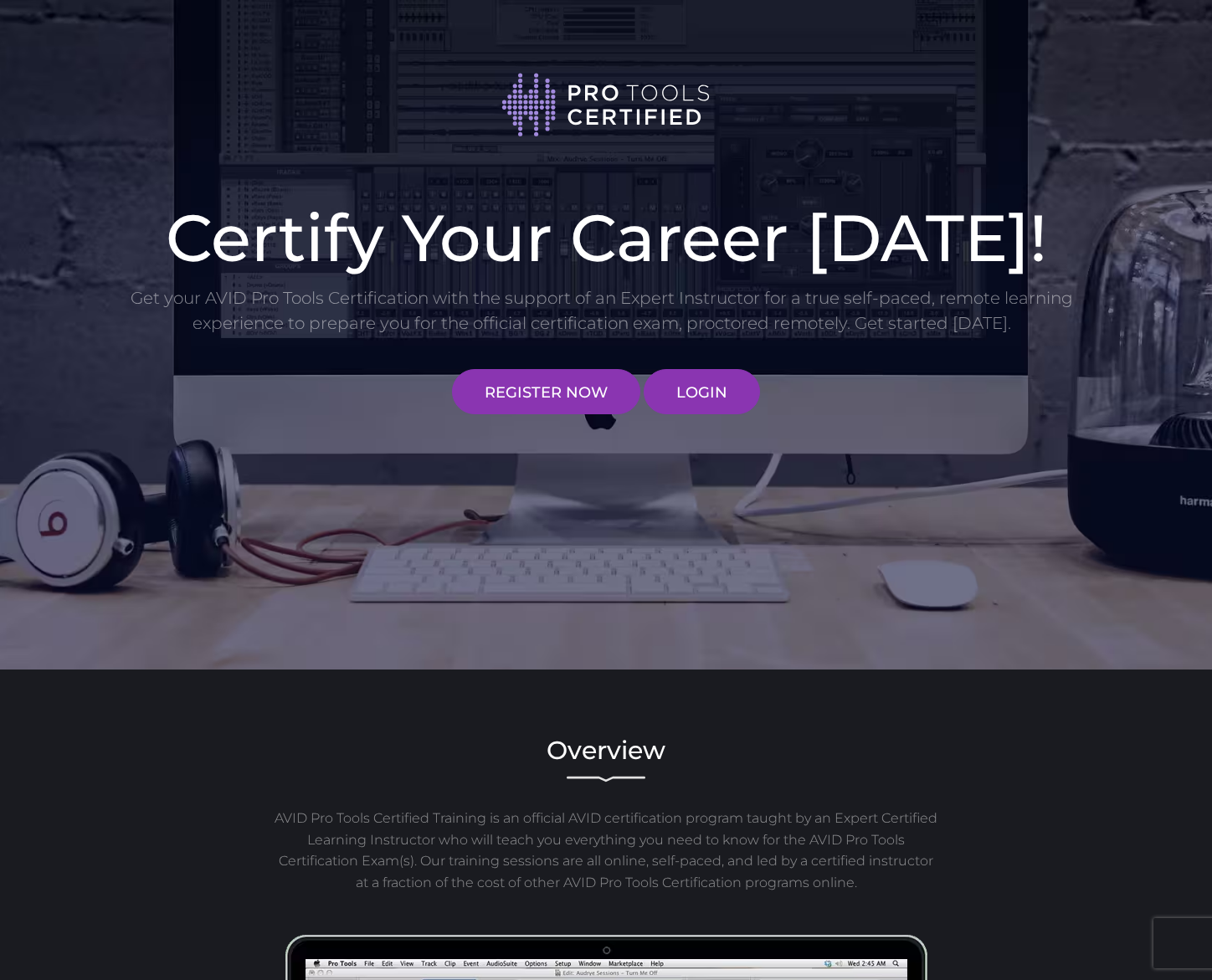
scroll to position [0, 0]
